Goal: Information Seeking & Learning: Learn about a topic

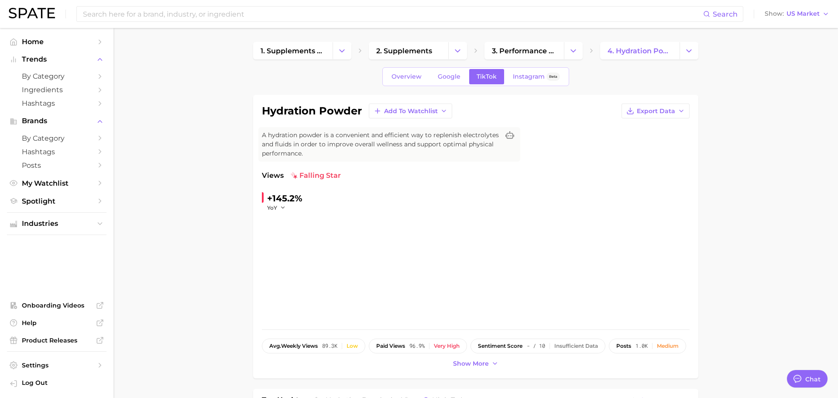
type textarea "x"
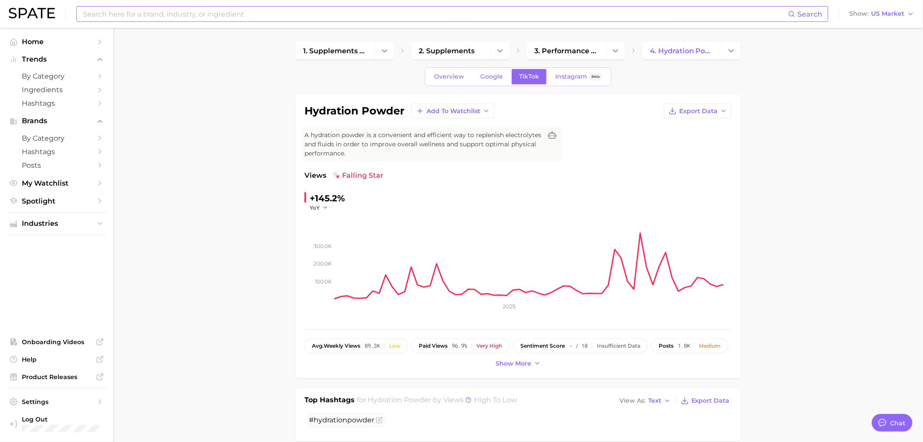
click at [220, 12] on input at bounding box center [435, 14] width 707 height 15
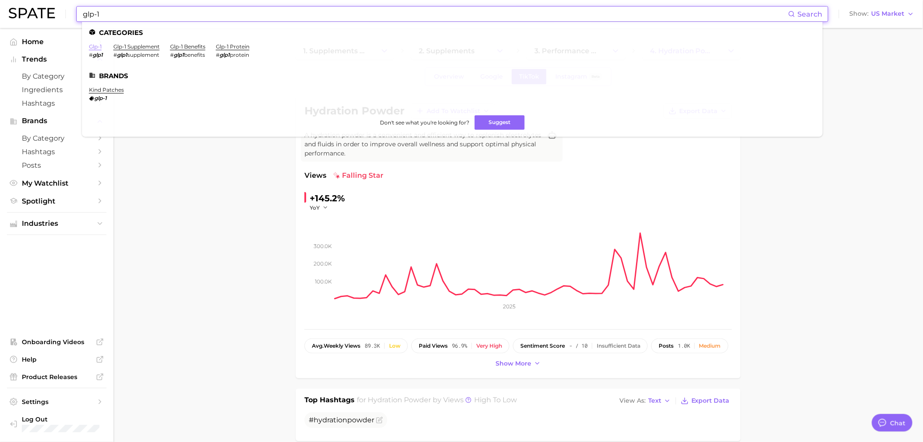
type input "glp-1"
click at [97, 45] on link "glp-1" at bounding box center [95, 46] width 13 height 7
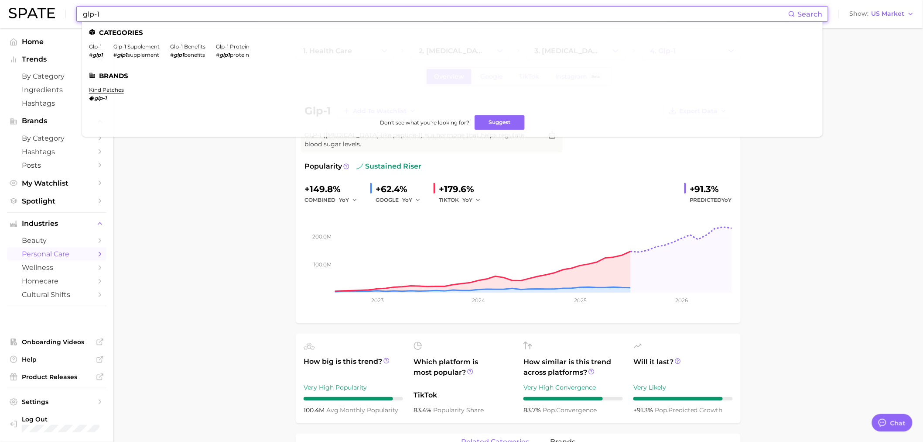
click at [146, 18] on input "glp-1" at bounding box center [435, 14] width 707 height 15
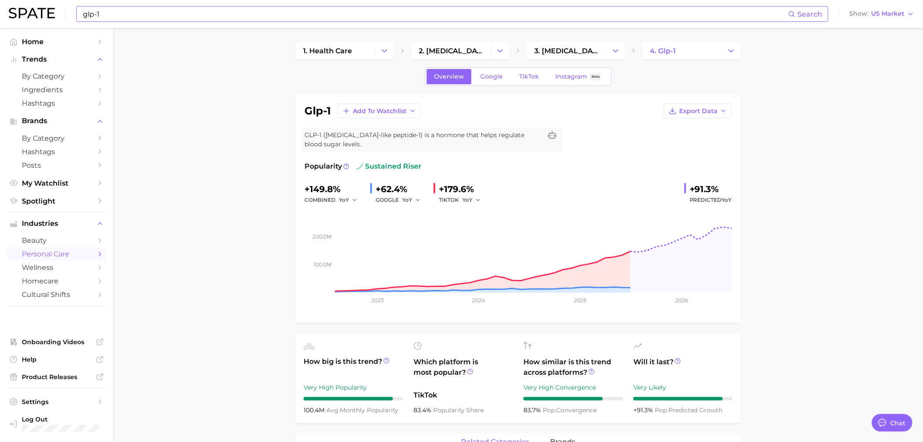
click at [224, 18] on input "glp-1" at bounding box center [435, 14] width 707 height 15
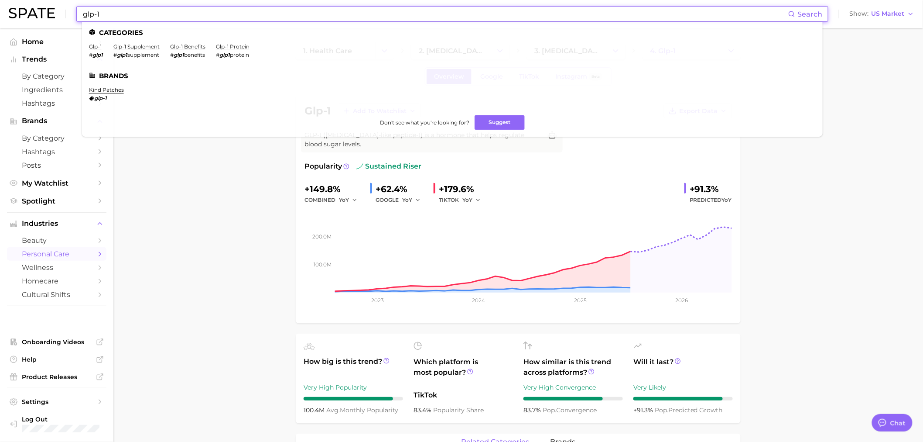
click at [224, 18] on input "glp-1" at bounding box center [435, 14] width 707 height 15
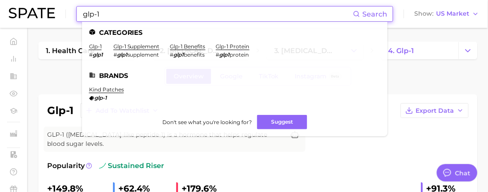
type textarea "x"
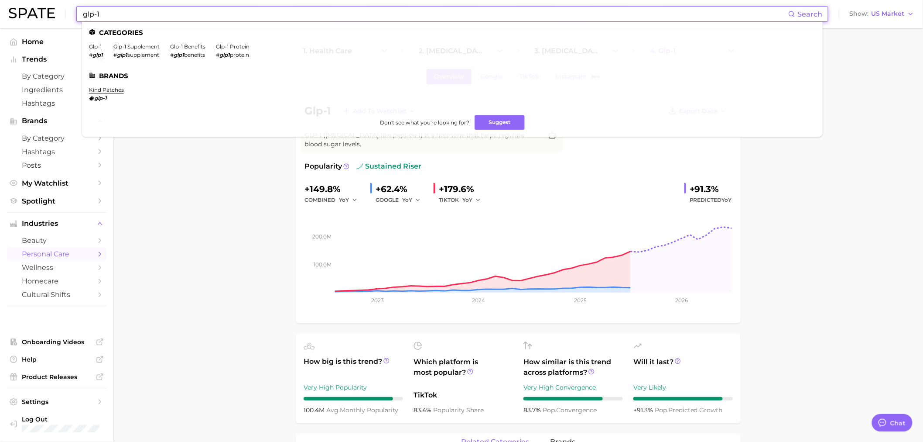
click at [234, 14] on input "glp-1" at bounding box center [435, 14] width 707 height 15
paste input "glutathione"
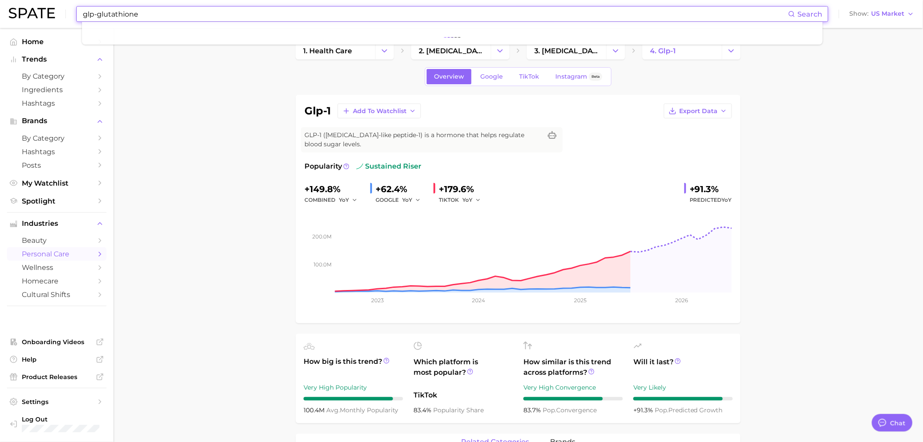
drag, startPoint x: 234, startPoint y: 14, endPoint x: 51, endPoint y: 10, distance: 182.9
click at [51, 10] on div "glp-glutathione Search Show US Market" at bounding box center [462, 14] width 906 height 28
paste input
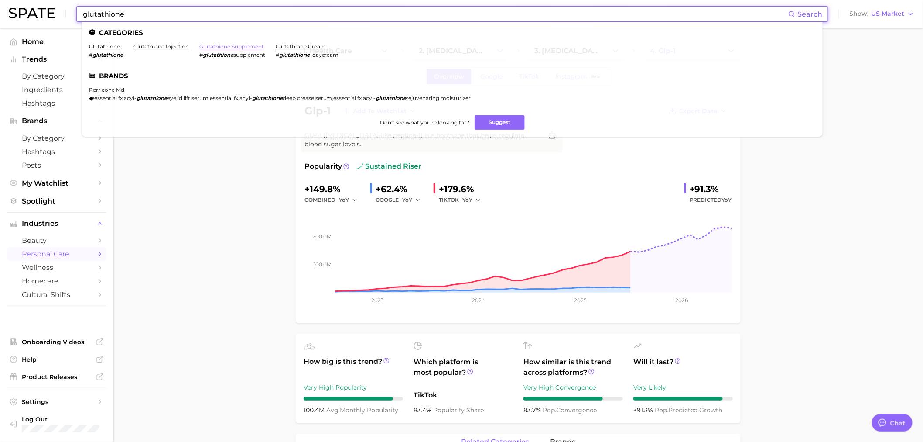
type input "glutathione"
click at [240, 48] on link "glutathione supplement" at bounding box center [231, 46] width 65 height 7
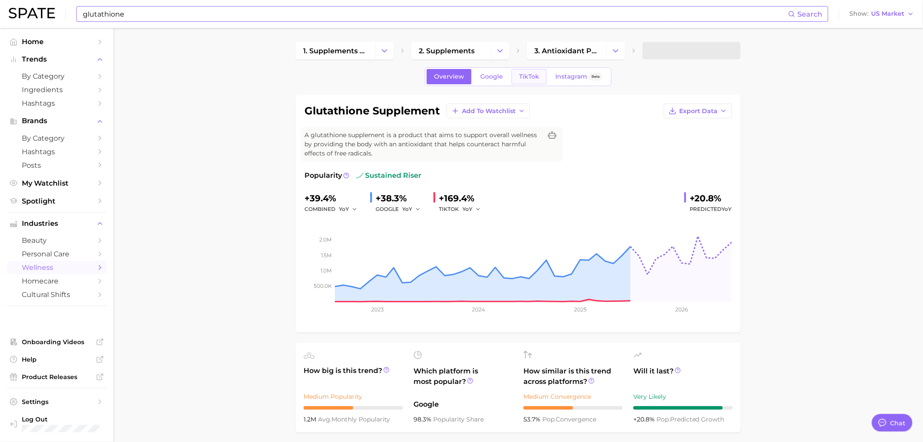
click at [530, 79] on span "TikTok" at bounding box center [529, 76] width 20 height 7
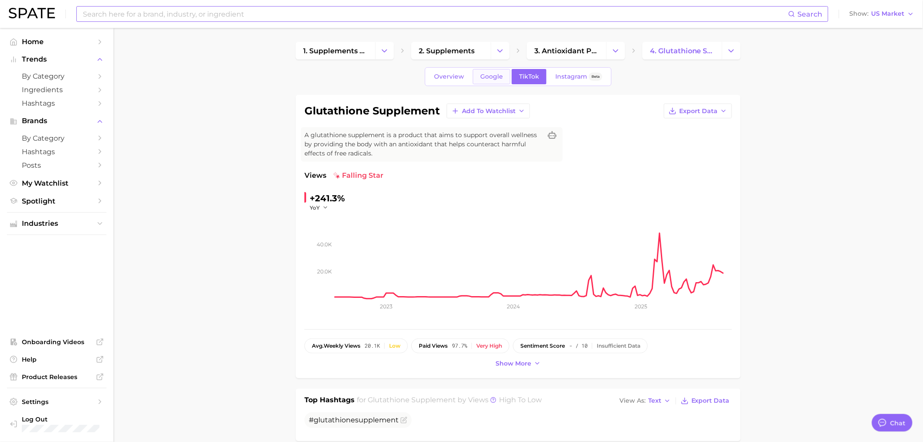
click at [491, 72] on link "Google" at bounding box center [492, 76] width 38 height 15
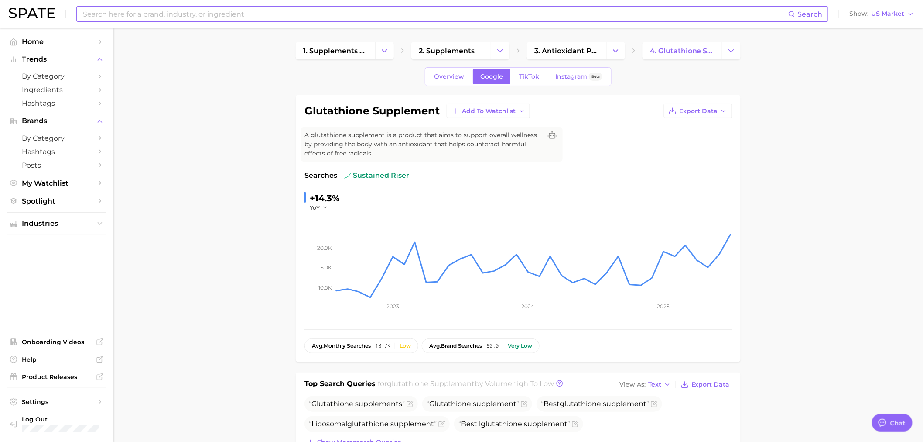
click at [219, 9] on input at bounding box center [435, 14] width 707 height 15
click at [186, 7] on input at bounding box center [435, 14] width 707 height 15
paste input "nicotinamide riboside"
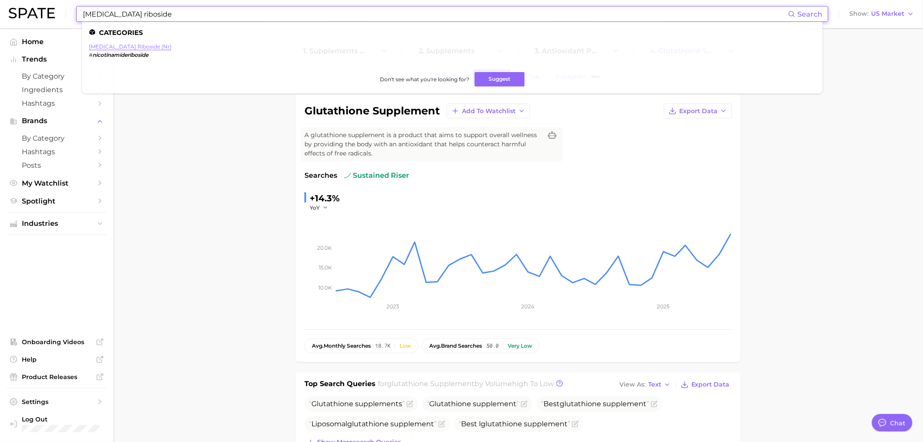
type input "nicotinamide riboside"
click at [99, 45] on link "nicotinamide riboside (nr)" at bounding box center [130, 46] width 82 height 7
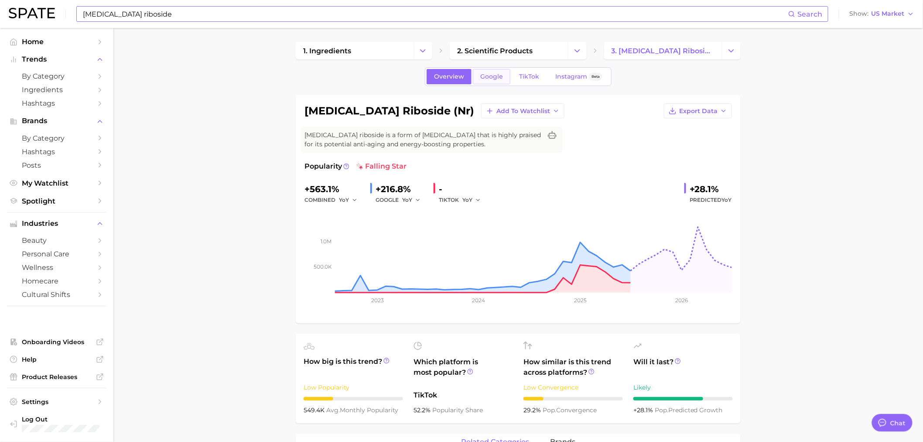
click at [508, 79] on link "Google" at bounding box center [492, 76] width 38 height 15
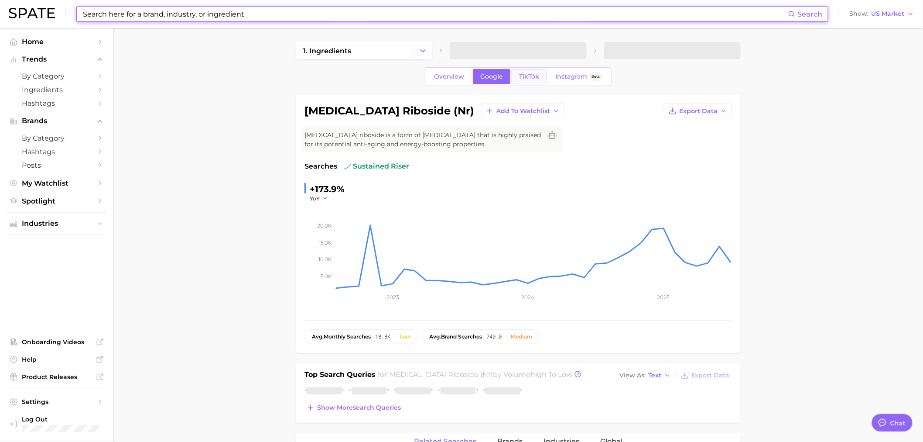
click at [530, 75] on span "TikTok" at bounding box center [529, 76] width 20 height 7
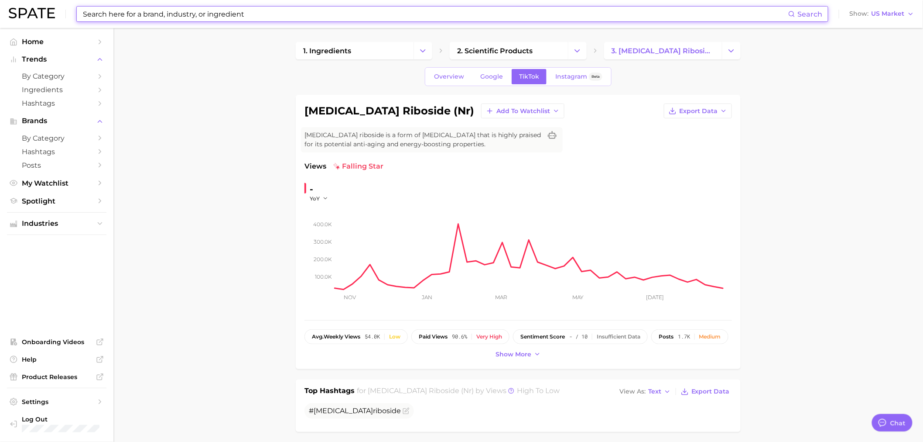
click at [244, 10] on input at bounding box center [435, 14] width 707 height 15
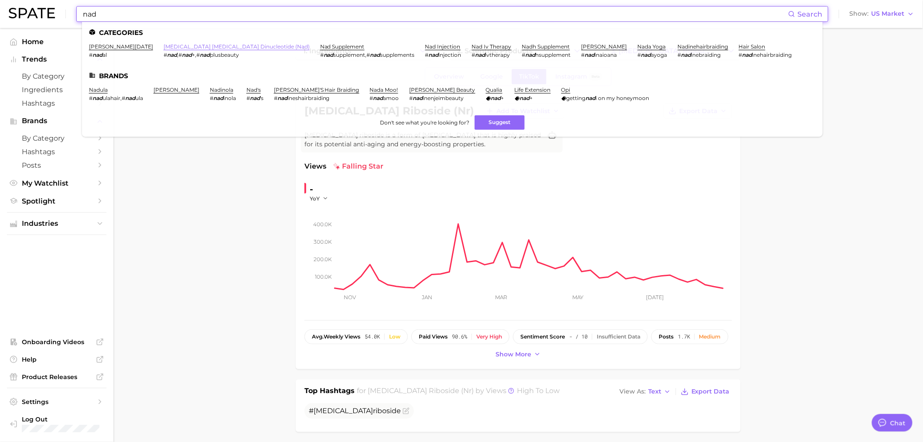
type input "nad"
click at [221, 46] on link "nicotinamide adenine dinucleotide (nad)" at bounding box center [237, 46] width 146 height 7
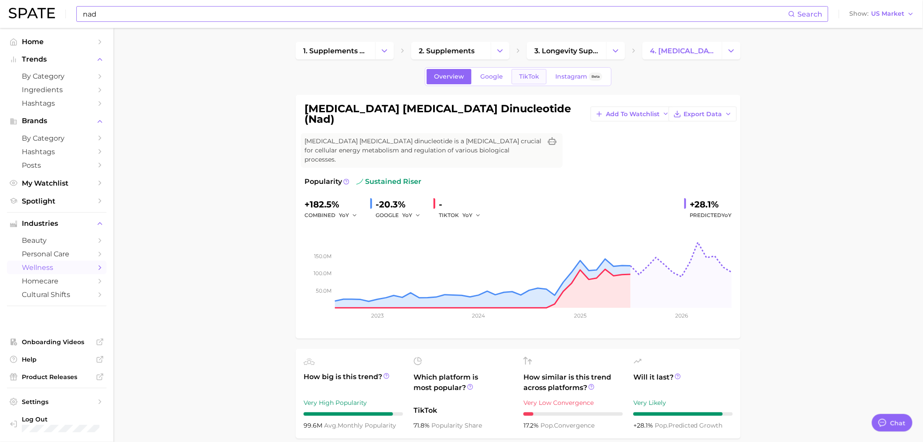
click at [528, 76] on span "TikTok" at bounding box center [529, 76] width 20 height 7
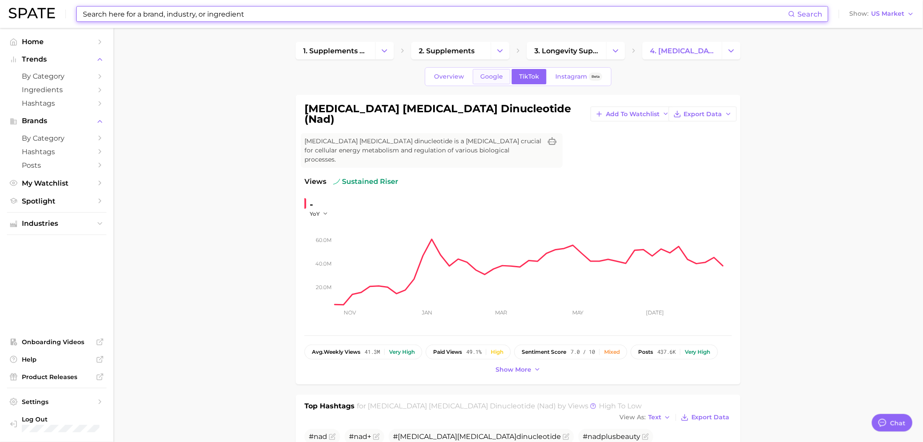
click at [495, 77] on span "Google" at bounding box center [491, 76] width 23 height 7
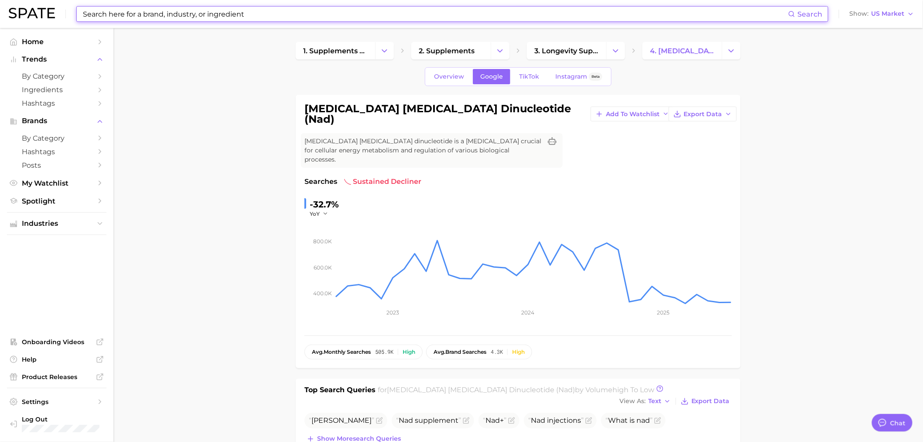
click at [176, 15] on input at bounding box center [435, 14] width 707 height 15
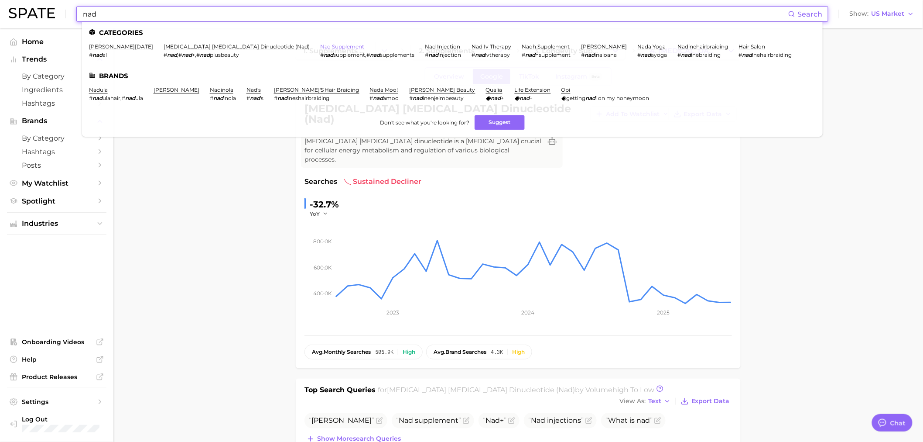
type input "nad"
click at [320, 44] on link "nad supplement" at bounding box center [342, 46] width 45 height 7
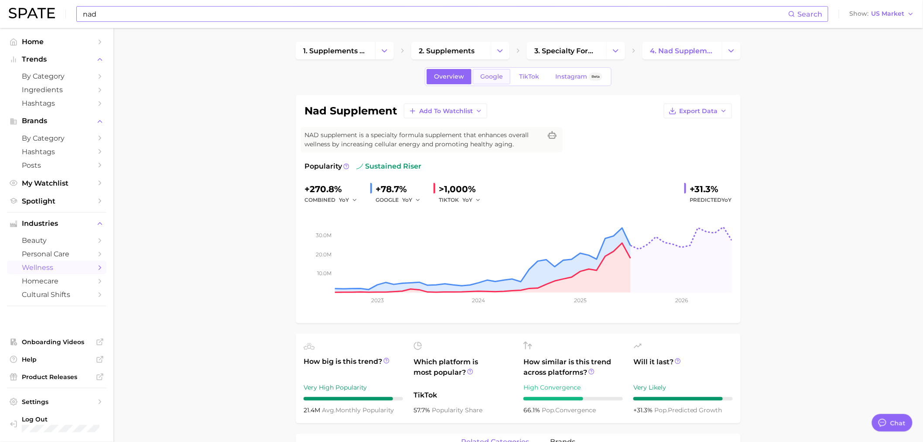
click at [496, 70] on link "Google" at bounding box center [492, 76] width 38 height 15
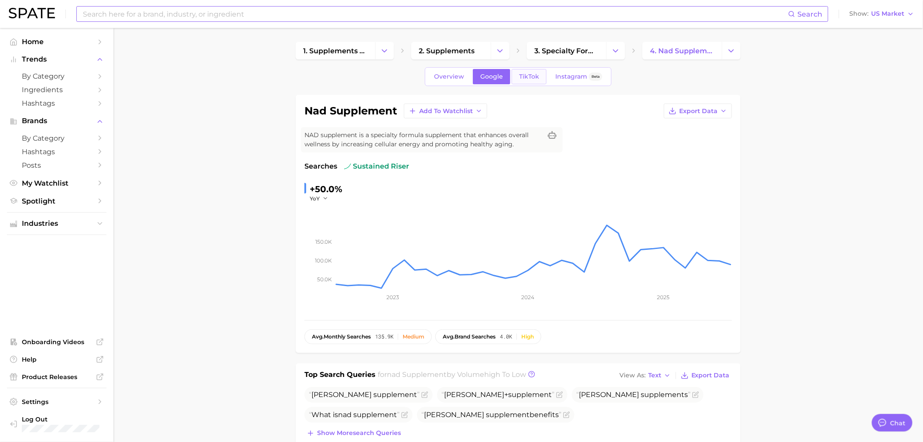
click at [532, 79] on span "TikTok" at bounding box center [529, 76] width 20 height 7
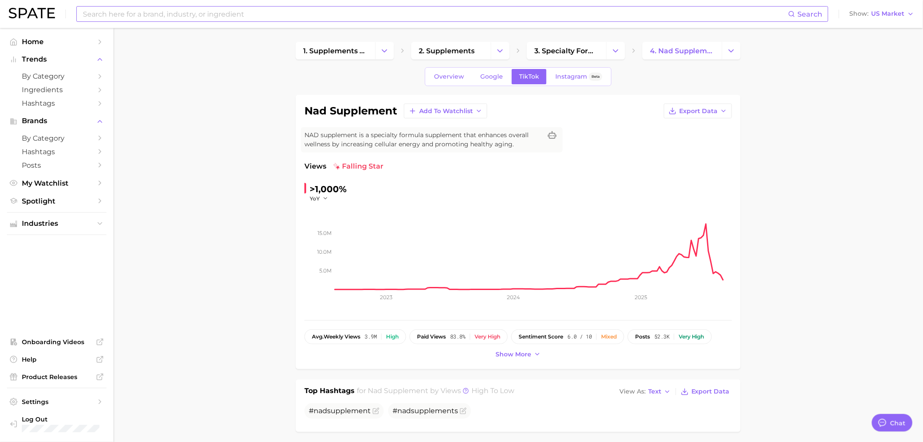
click at [168, 15] on input at bounding box center [435, 14] width 707 height 15
paste input "quercetin"
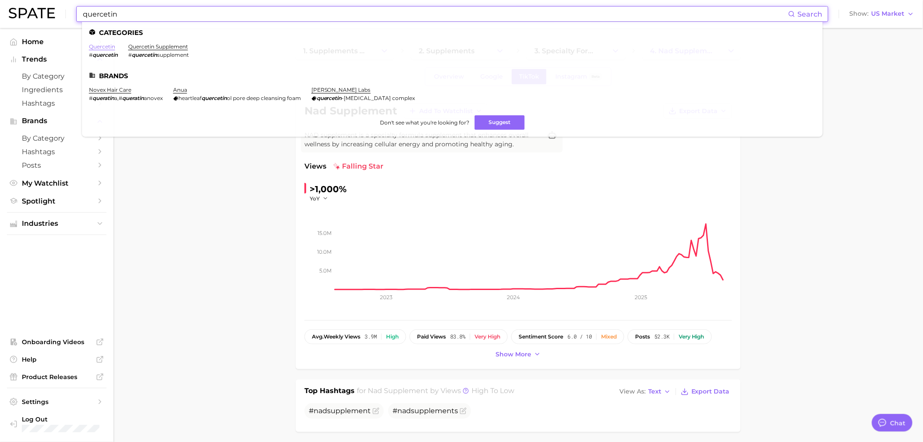
type input "quercetin"
click at [104, 46] on link "quercetin" at bounding box center [102, 46] width 26 height 7
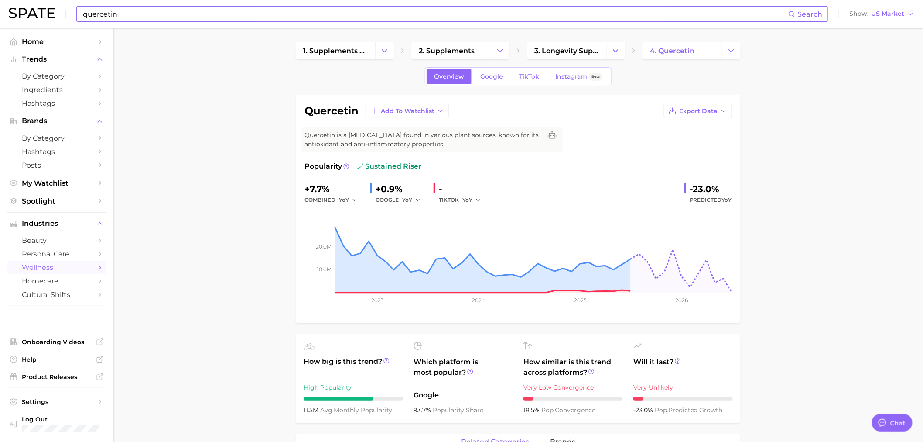
click at [180, 9] on input "quercetin" at bounding box center [435, 14] width 707 height 15
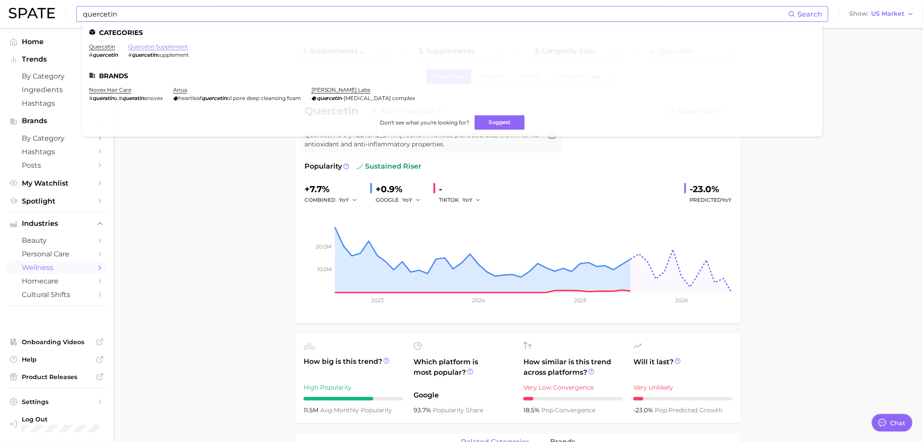
click at [163, 44] on link "quercetin supplement" at bounding box center [158, 46] width 60 height 7
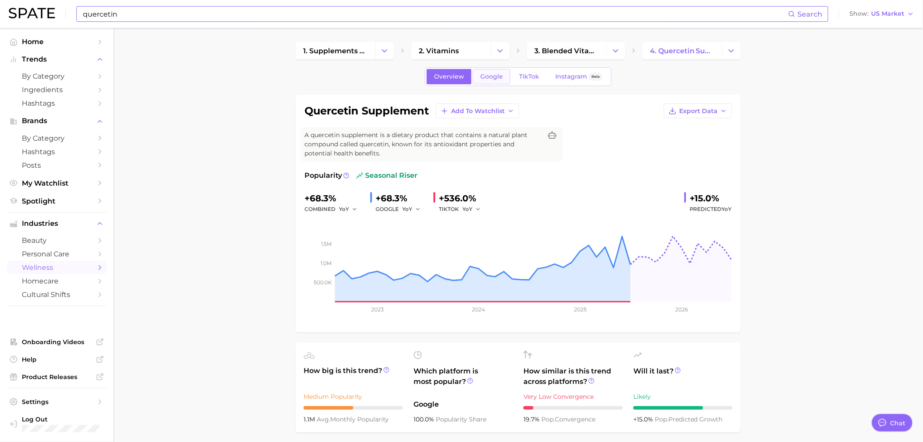
click at [505, 69] on link "Google" at bounding box center [492, 76] width 38 height 15
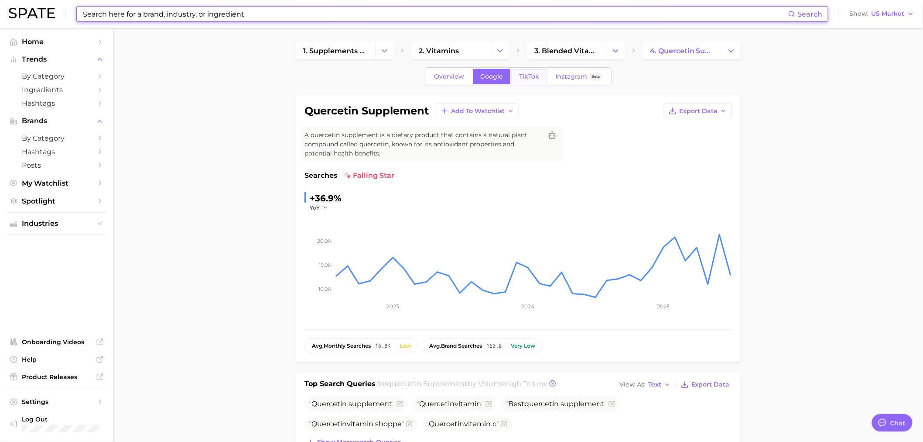
click at [530, 82] on link "TikTok" at bounding box center [529, 76] width 35 height 15
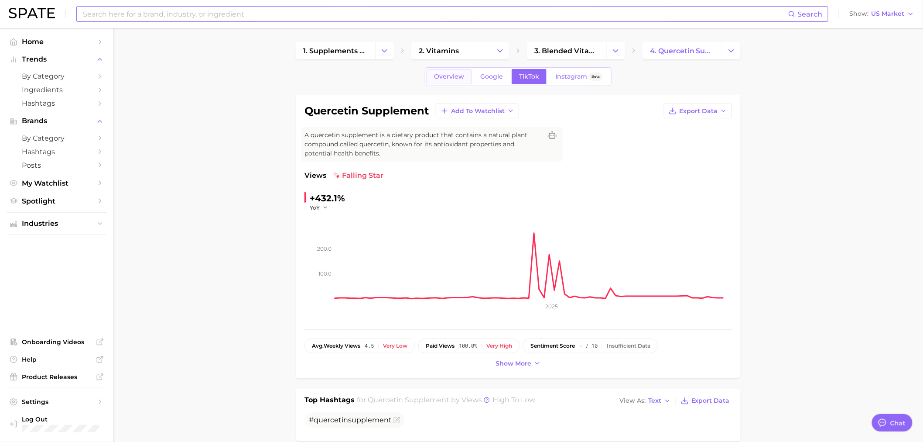
click at [451, 70] on link "Overview" at bounding box center [449, 76] width 45 height 15
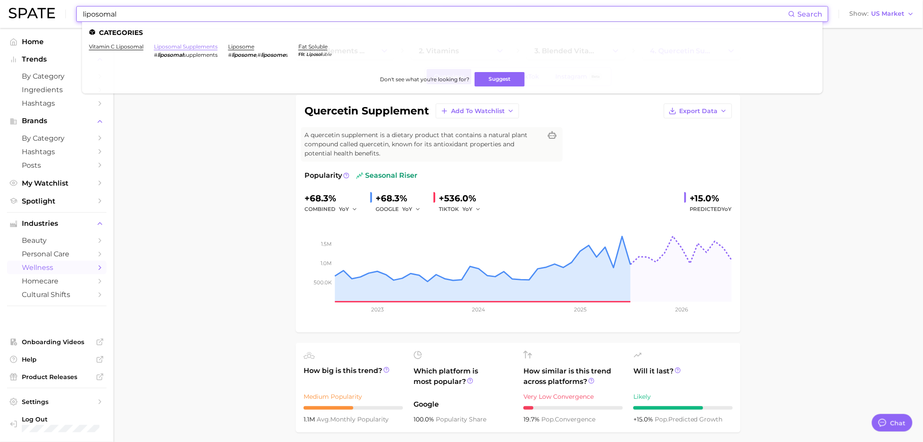
type input "liposomal"
click at [187, 43] on link "liposomal supplements" at bounding box center [186, 46] width 64 height 7
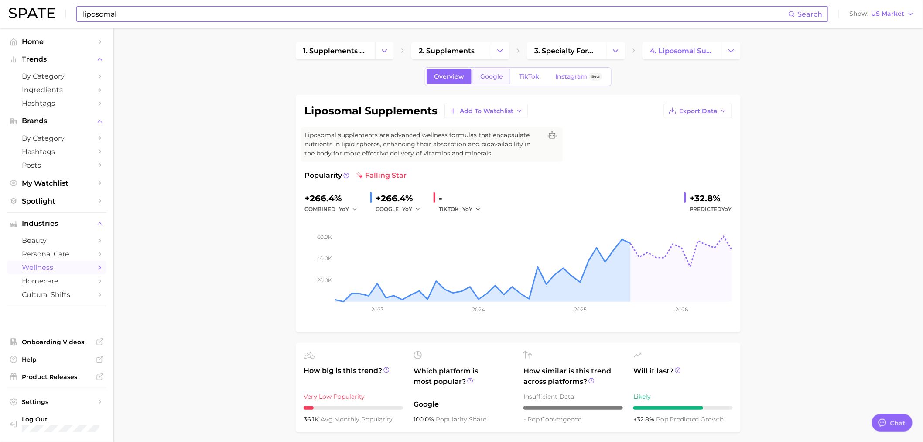
click at [488, 76] on span "Google" at bounding box center [491, 76] width 23 height 7
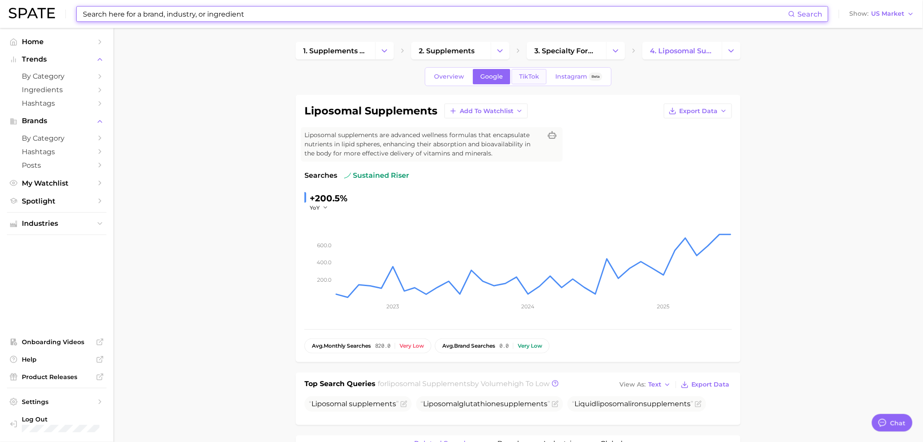
click at [531, 69] on link "TikTok" at bounding box center [529, 76] width 35 height 15
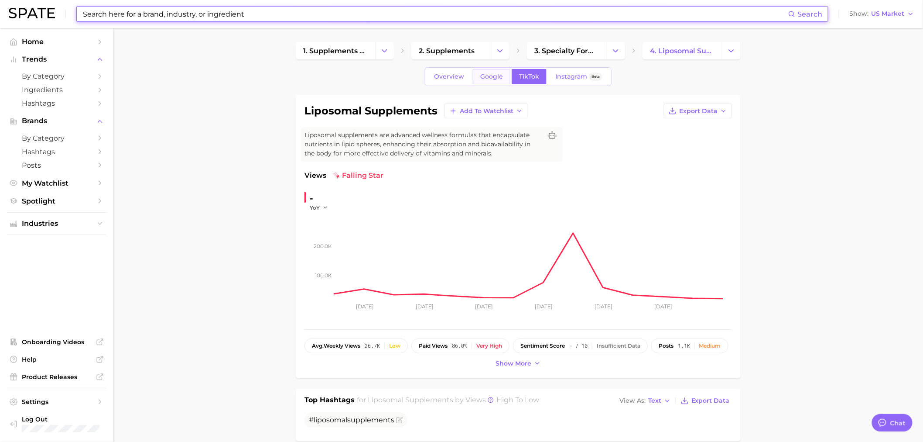
click at [505, 72] on link "Google" at bounding box center [492, 76] width 38 height 15
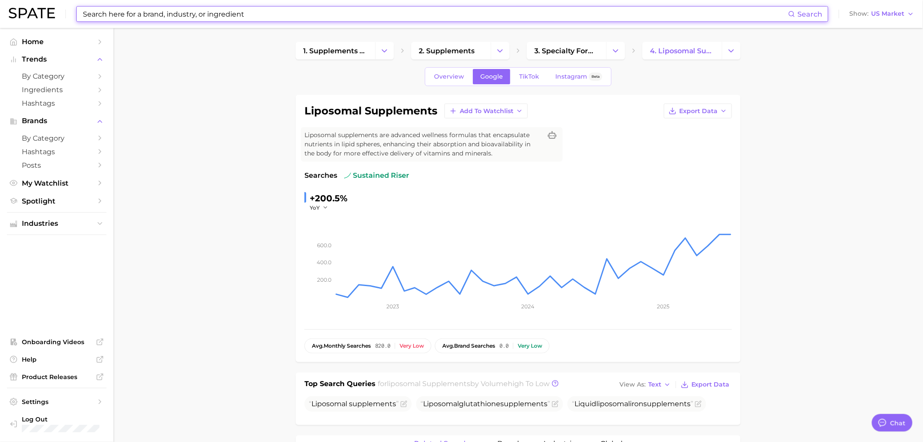
click at [223, 12] on input at bounding box center [435, 14] width 707 height 15
click at [161, 249] on main "1. supplements & ingestibles 2. supplements 3. specialty formula supplements 4.…" at bounding box center [518, 446] width 810 height 837
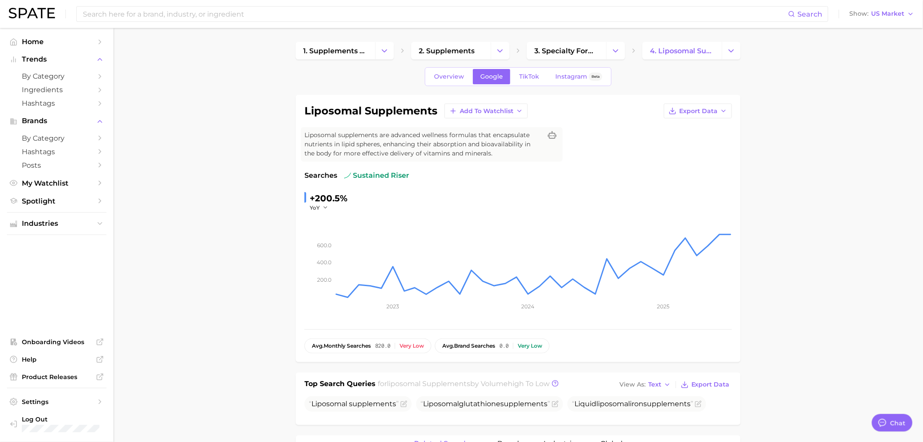
click at [200, 220] on main "1. supplements & ingestibles 2. supplements 3. specialty formula supplements 4.…" at bounding box center [518, 446] width 810 height 837
click at [228, 287] on main "1. supplements & ingestibles 2. supplements 3. specialty formula supplements 4.…" at bounding box center [518, 446] width 810 height 837
